Goal: Find specific page/section: Find specific page/section

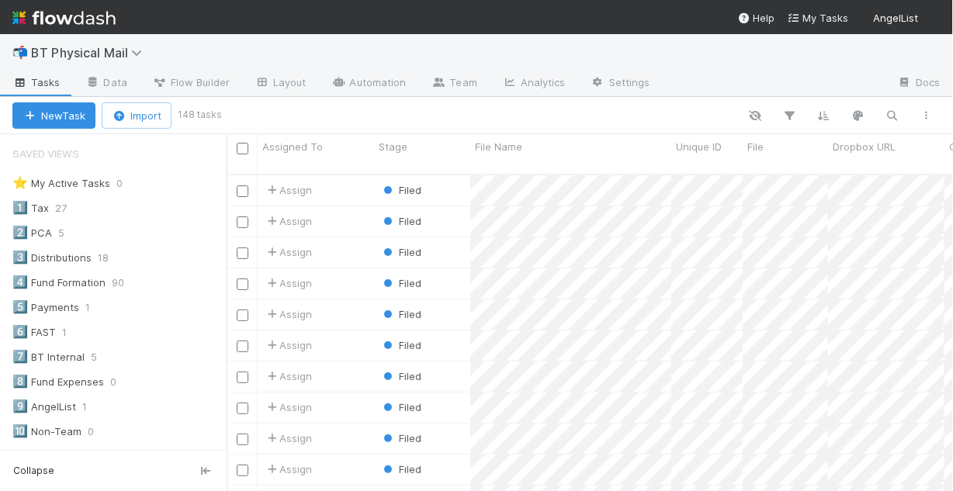
scroll to position [320, 717]
click at [37, 230] on div "2️⃣ PCA" at bounding box center [32, 232] width 40 height 19
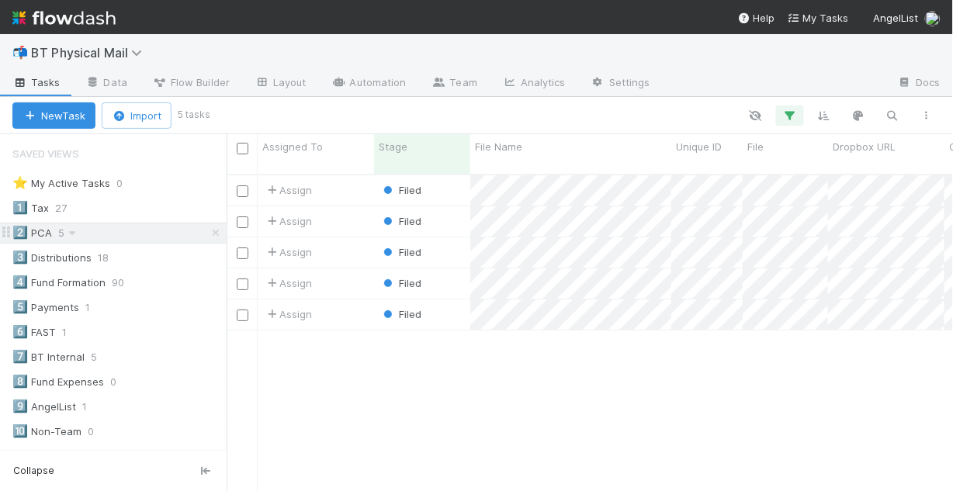
scroll to position [320, 717]
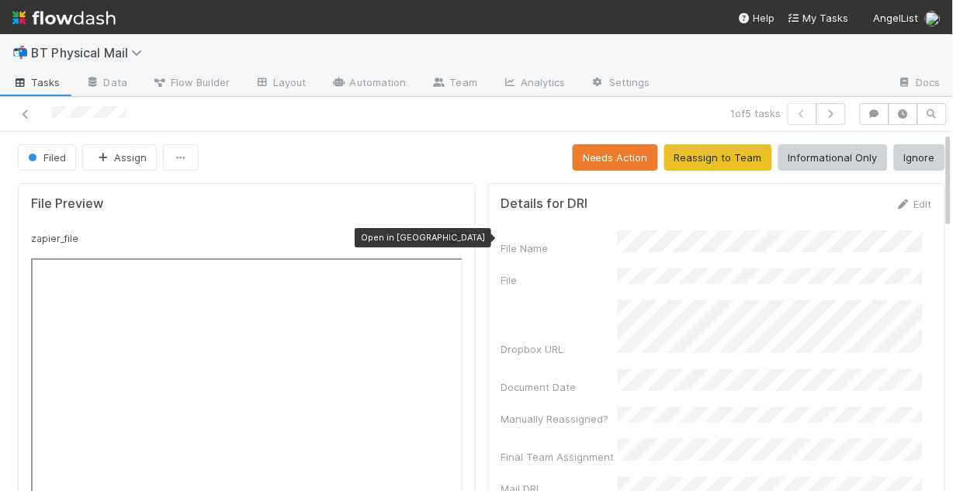
click at [452, 234] on icon at bounding box center [455, 239] width 16 height 10
click at [25, 115] on icon at bounding box center [26, 114] width 16 height 10
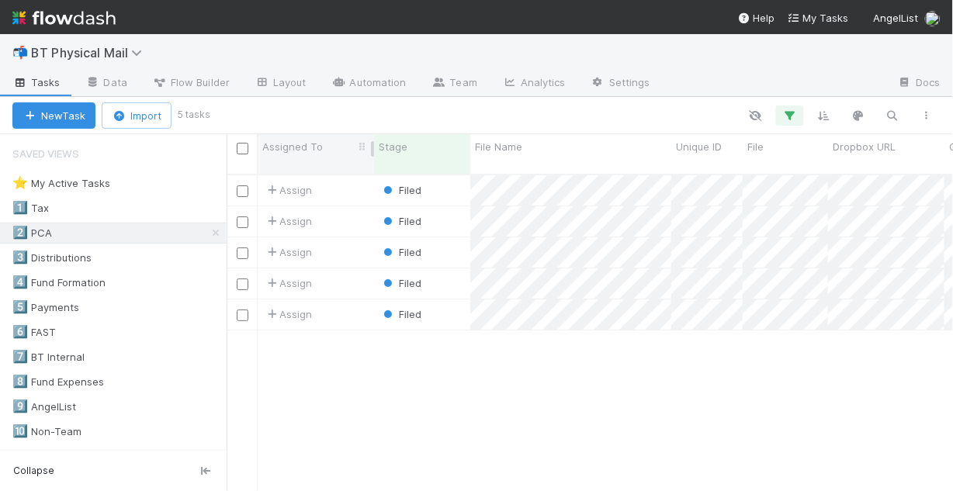
scroll to position [320, 717]
